Goal: Task Accomplishment & Management: Use online tool/utility

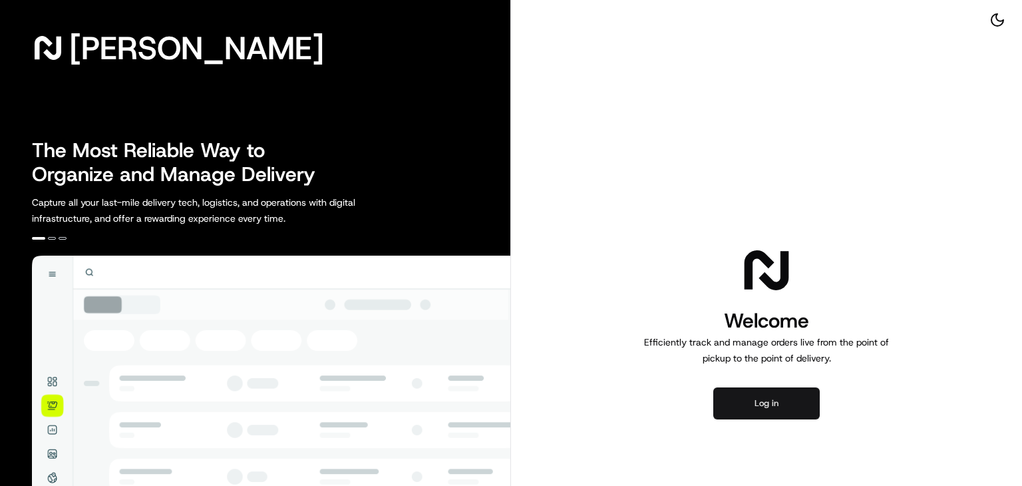
click at [760, 411] on button "Log in" at bounding box center [766, 403] width 106 height 32
